Goal: Navigation & Orientation: Understand site structure

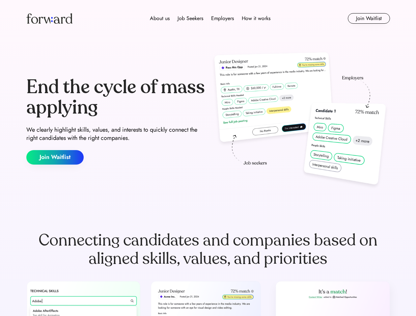
click at [208, 158] on div "End the cycle of mass applying We clearly highlight skills, values, and interes…" at bounding box center [207, 120] width 363 height 141
click at [208, 18] on div "About us Job Seekers Employers How it works" at bounding box center [209, 18] width 259 height 8
click at [49, 18] on img at bounding box center [49, 18] width 46 height 11
click at [210, 18] on div "About us Job Seekers Employers How it works" at bounding box center [209, 18] width 259 height 8
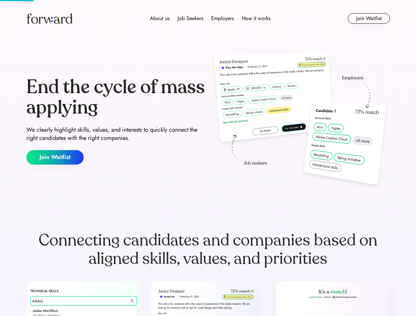
click at [160, 18] on div "About us" at bounding box center [160, 18] width 20 height 8
click at [190, 18] on div "Job Seekers" at bounding box center [190, 18] width 26 height 8
click at [222, 18] on div "Employers" at bounding box center [222, 18] width 23 height 8
click at [255, 18] on div "How it works" at bounding box center [255, 18] width 29 height 8
click at [368, 18] on button "Join Waitlist" at bounding box center [368, 18] width 42 height 11
